Goal: Consume media (video, audio): Consume media (video, audio)

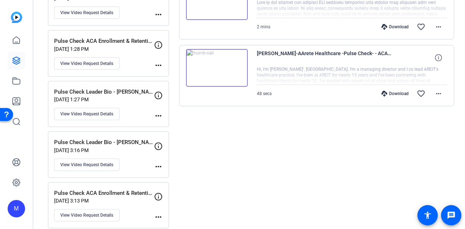
scroll to position [36, 0]
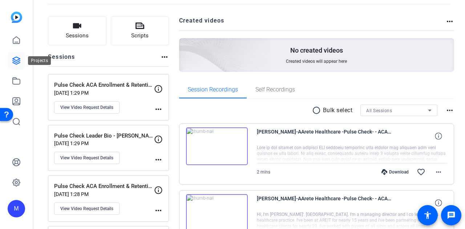
click at [13, 59] on icon at bounding box center [16, 60] width 7 height 7
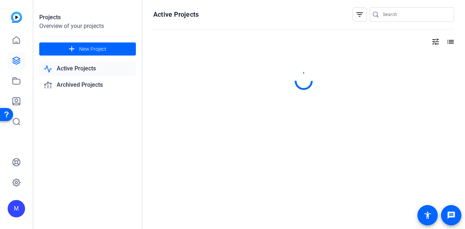
click at [102, 70] on link "Active Projects" at bounding box center [87, 68] width 97 height 15
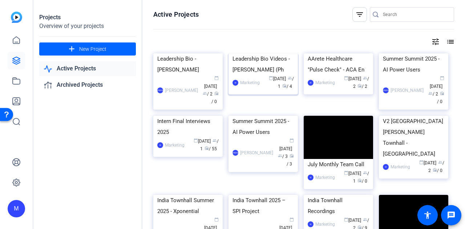
click at [229, 75] on div "Leadership Bio Videos - [PERSON_NAME] (Ph" at bounding box center [263, 64] width 61 height 22
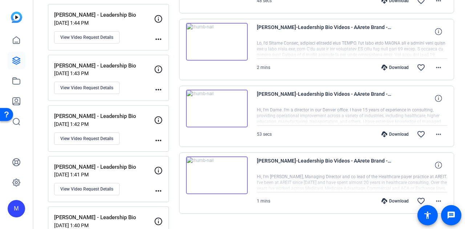
scroll to position [218, 0]
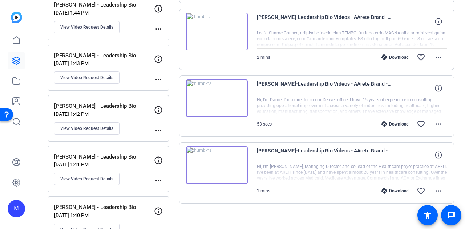
click at [210, 119] on img at bounding box center [217, 165] width 62 height 38
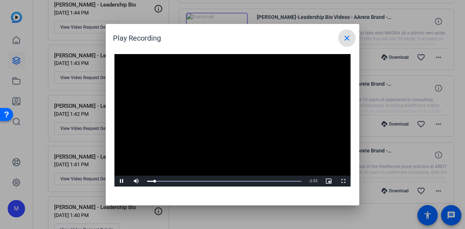
click at [199, 119] on video "Video Player" at bounding box center [232, 120] width 236 height 133
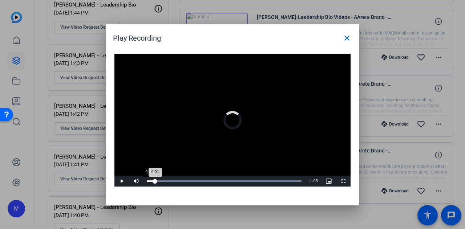
drag, startPoint x: 155, startPoint y: 181, endPoint x: 149, endPoint y: 180, distance: 6.3
click at [149, 119] on div "Loaded : 100.00% 0:00 0:01" at bounding box center [225, 181] width 162 height 11
click at [122, 119] on span "Video Player" at bounding box center [121, 181] width 15 height 0
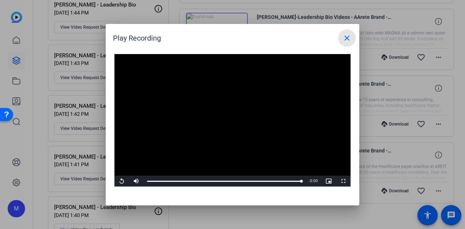
click at [229, 39] on mat-icon "close" at bounding box center [347, 38] width 9 height 9
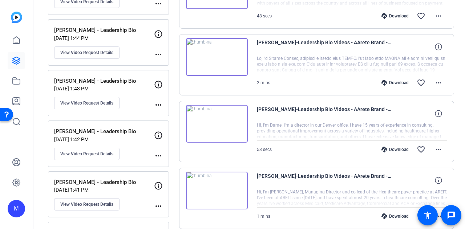
scroll to position [182, 0]
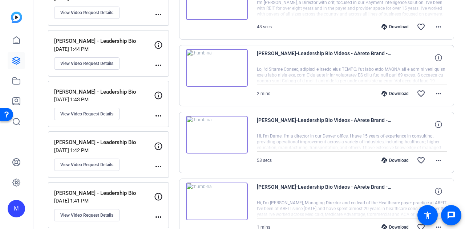
click at [228, 119] on img at bounding box center [217, 135] width 62 height 38
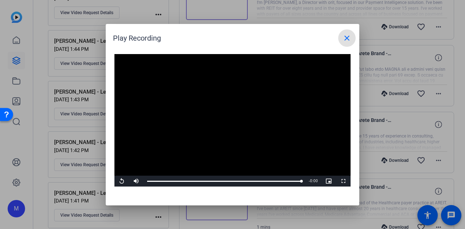
click at [229, 40] on mat-icon "close" at bounding box center [347, 38] width 9 height 9
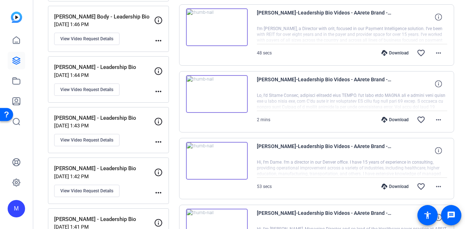
scroll to position [145, 0]
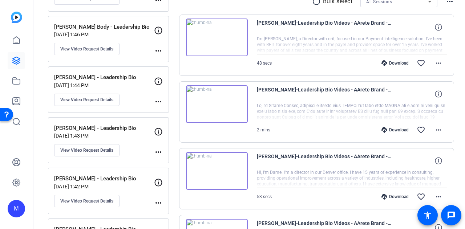
click at [216, 105] on img at bounding box center [217, 104] width 62 height 38
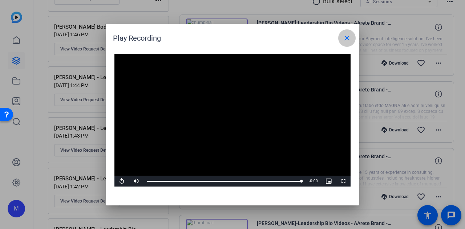
click at [229, 38] on mat-icon "close" at bounding box center [347, 38] width 9 height 9
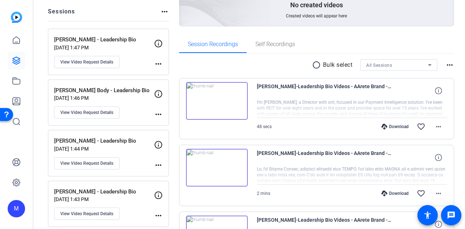
scroll to position [36, 0]
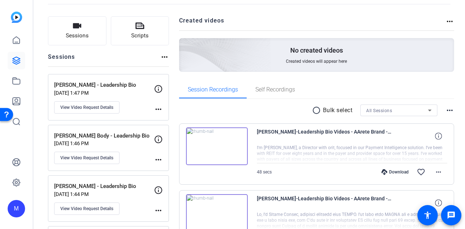
click at [216, 119] on img at bounding box center [217, 147] width 62 height 38
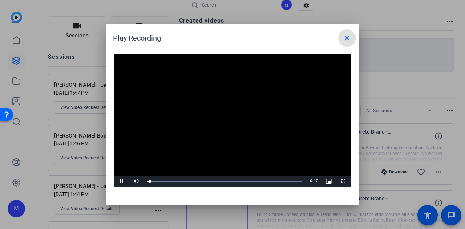
click at [113, 119] on div "Video Player is loading. Play Video Pause Mute Current Time 0:00 / Duration 0:4…" at bounding box center [233, 121] width 254 height 149
click at [121, 119] on span "Video Player" at bounding box center [121, 181] width 15 height 0
click at [229, 119] on div "Play Recording close Video Player is loading. Play Video Play Mute Current Time…" at bounding box center [233, 115] width 254 height 182
click at [121, 119] on span "Video Player" at bounding box center [121, 181] width 15 height 0
click at [229, 40] on mat-icon "close" at bounding box center [347, 38] width 9 height 9
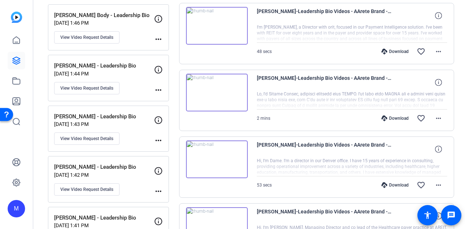
scroll to position [109, 0]
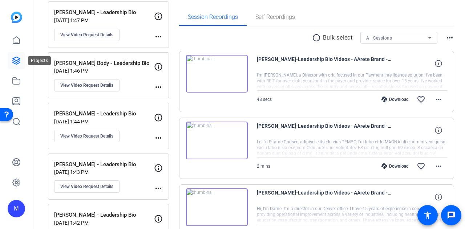
click at [20, 57] on icon at bounding box center [16, 60] width 9 height 9
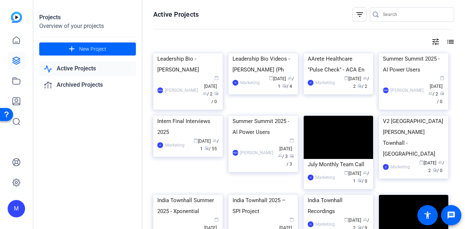
click at [100, 72] on link "Active Projects" at bounding box center [87, 68] width 97 height 15
click at [229, 53] on img at bounding box center [338, 53] width 69 height 0
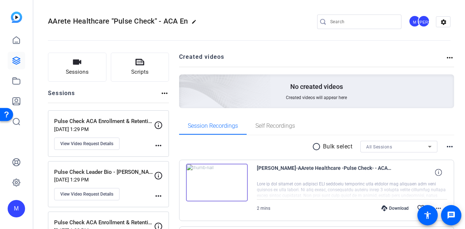
scroll to position [73, 0]
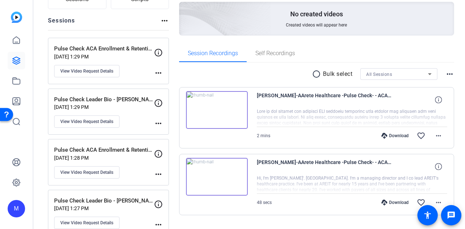
click at [229, 106] on img at bounding box center [217, 110] width 62 height 38
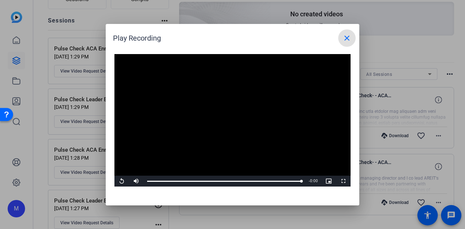
click at [229, 36] on mat-icon "close" at bounding box center [347, 38] width 9 height 9
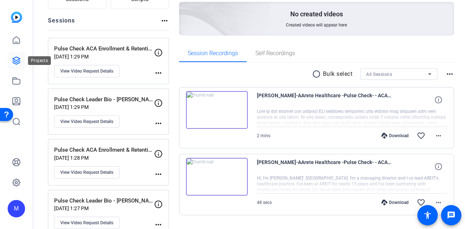
click at [15, 63] on icon at bounding box center [16, 60] width 9 height 9
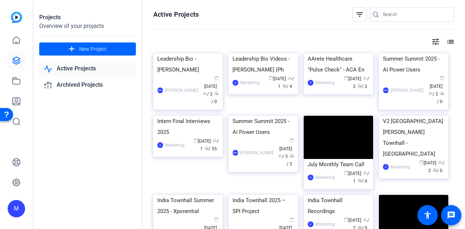
click at [95, 70] on link "Active Projects" at bounding box center [87, 68] width 97 height 15
drag, startPoint x: 338, startPoint y: 105, endPoint x: 330, endPoint y: 109, distance: 8.5
click at [229, 75] on div "AArete Healthcare "Pulse Check" - ACA En" at bounding box center [338, 64] width 61 height 22
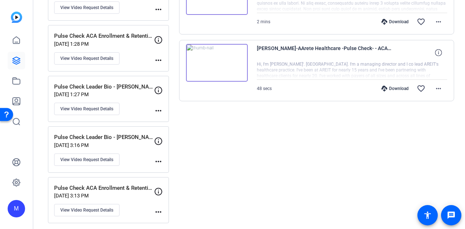
scroll to position [150, 0]
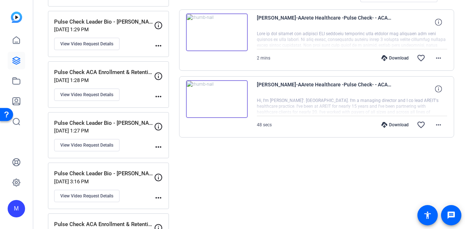
click at [159, 119] on mat-icon "more_horiz" at bounding box center [158, 198] width 9 height 9
click at [169, 119] on span "Archive Session" at bounding box center [176, 206] width 33 height 9
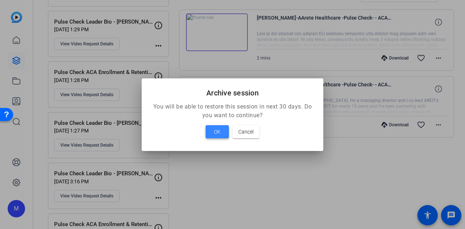
click at [216, 119] on span "OK" at bounding box center [217, 132] width 7 height 9
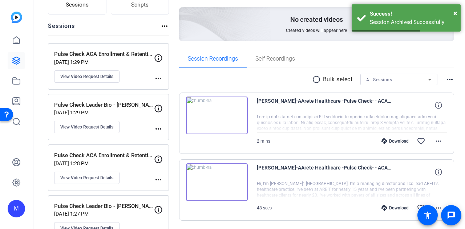
scroll to position [64, 0]
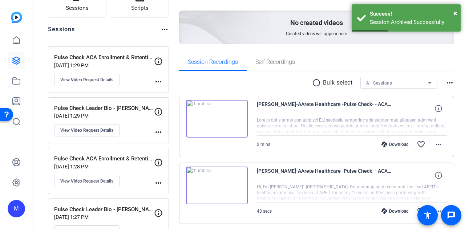
click at [160, 119] on mat-icon "more_horiz" at bounding box center [158, 132] width 9 height 9
click at [167, 119] on span "Archive Session" at bounding box center [176, 142] width 33 height 9
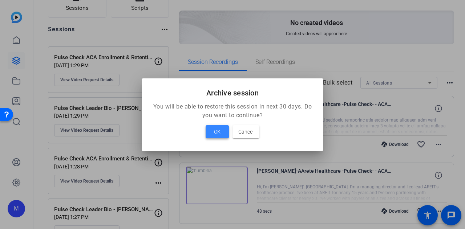
click at [215, 119] on span "OK" at bounding box center [217, 132] width 7 height 9
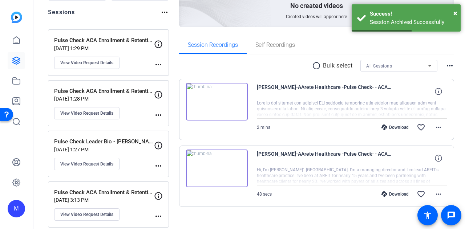
scroll to position [90, 0]
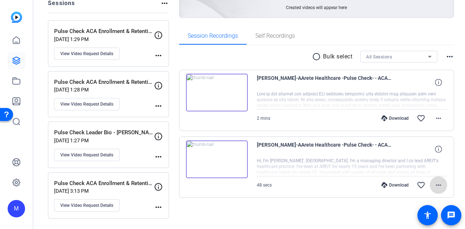
click at [229, 119] on mat-icon "more_horiz" at bounding box center [438, 185] width 9 height 9
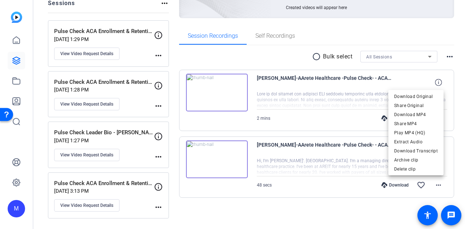
click at [229, 119] on div at bounding box center [232, 114] width 465 height 229
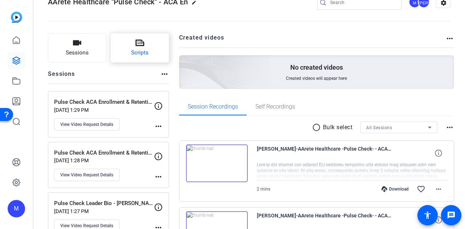
scroll to position [0, 0]
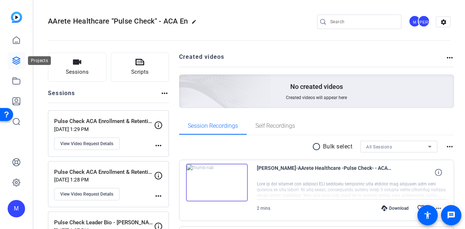
click at [19, 62] on icon at bounding box center [16, 60] width 9 height 9
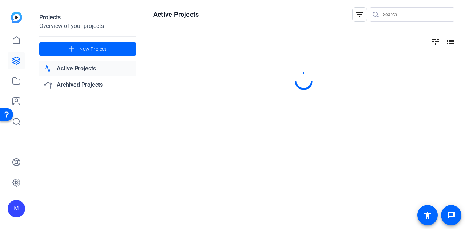
click at [95, 73] on link "Active Projects" at bounding box center [87, 68] width 97 height 15
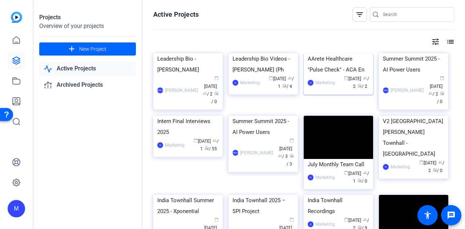
click at [229, 75] on div "AArete Healthcare "Pulse Check" - ACA En" at bounding box center [338, 64] width 61 height 22
click at [229, 75] on div "Leadership Bio Videos - [PERSON_NAME] (Ph" at bounding box center [263, 64] width 61 height 22
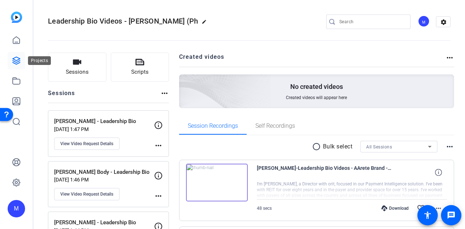
click at [17, 60] on icon at bounding box center [16, 60] width 7 height 7
